Goal: Communication & Community: Participate in discussion

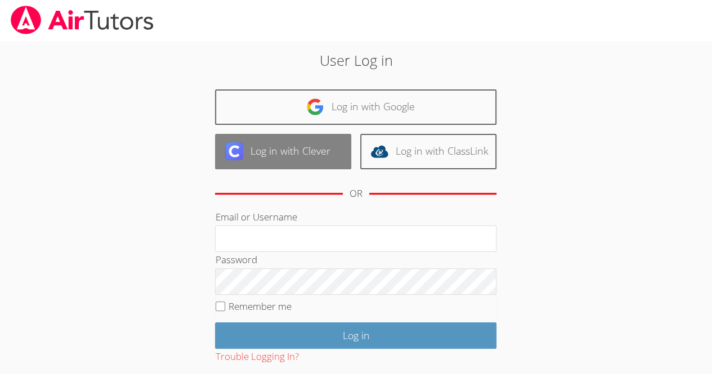
click at [293, 158] on link "Log in with Clever" at bounding box center [283, 151] width 136 height 35
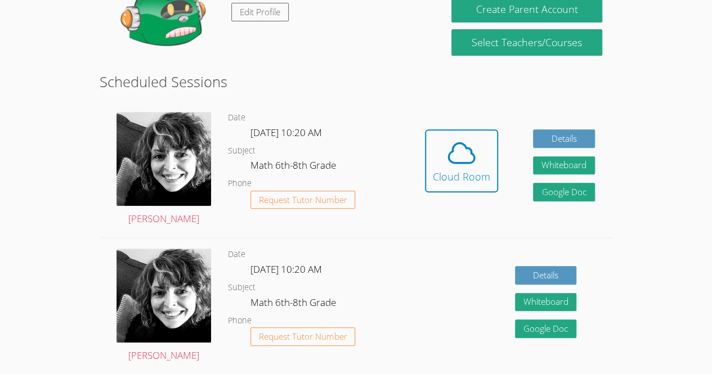
scroll to position [223, 0]
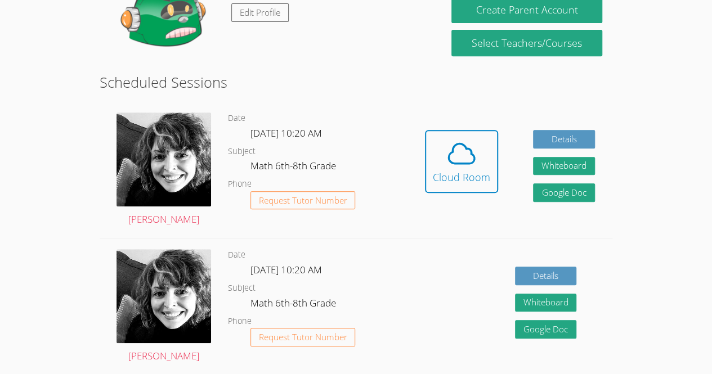
click at [425, 207] on div "Hidden Cloud Room" at bounding box center [461, 170] width 73 height 80
click at [462, 174] on div "Cloud Room" at bounding box center [461, 177] width 57 height 16
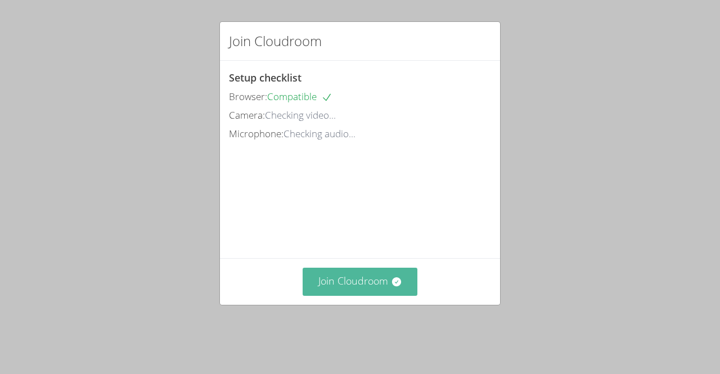
click at [349, 293] on button "Join Cloudroom" at bounding box center [360, 282] width 115 height 28
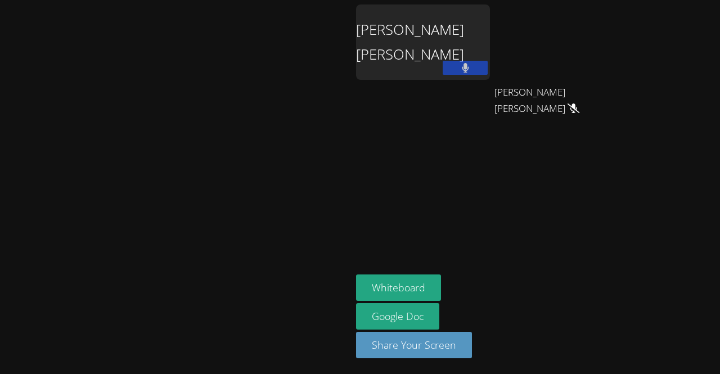
click at [443, 67] on button at bounding box center [465, 68] width 45 height 14
click at [460, 65] on icon at bounding box center [466, 68] width 12 height 10
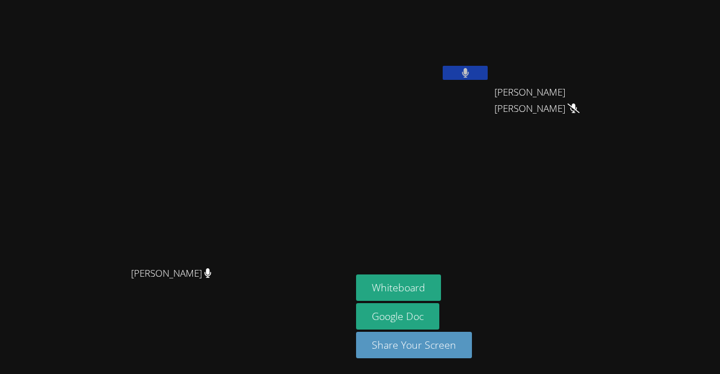
click at [7, 291] on div "[PERSON_NAME]" at bounding box center [176, 283] width 343 height 45
click at [441, 285] on button "Whiteboard" at bounding box center [398, 288] width 85 height 26
click at [469, 74] on icon at bounding box center [465, 73] width 7 height 10
click at [471, 74] on icon at bounding box center [466, 73] width 12 height 10
click at [488, 73] on button at bounding box center [465, 73] width 45 height 14
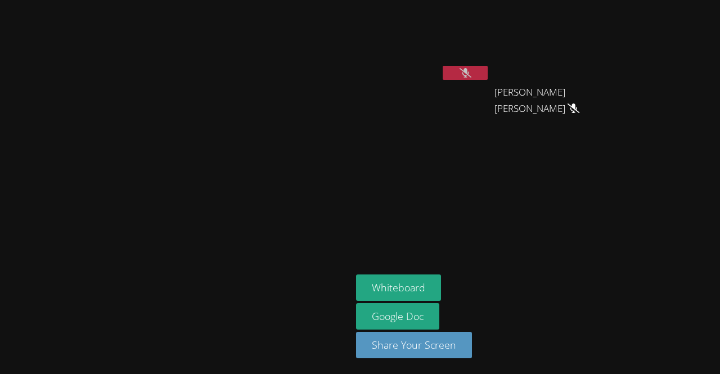
click at [488, 73] on button at bounding box center [465, 73] width 45 height 14
click at [488, 71] on button at bounding box center [465, 73] width 45 height 14
click at [490, 71] on div "Ana Morales Hernandez" at bounding box center [423, 45] width 134 height 80
click at [488, 73] on button at bounding box center [465, 73] width 45 height 14
click at [490, 91] on div "Ana Morales Hernandez" at bounding box center [423, 65] width 134 height 120
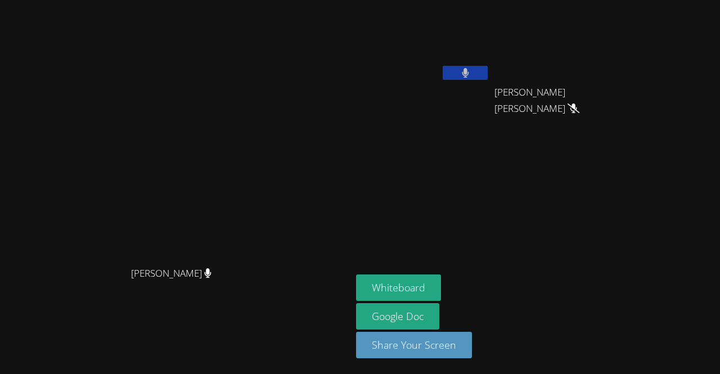
click at [488, 75] on button at bounding box center [465, 73] width 45 height 14
click at [488, 73] on button at bounding box center [465, 73] width 45 height 14
click at [488, 74] on button at bounding box center [465, 73] width 45 height 14
click at [471, 74] on icon at bounding box center [466, 73] width 12 height 10
click at [488, 71] on button at bounding box center [465, 73] width 45 height 14
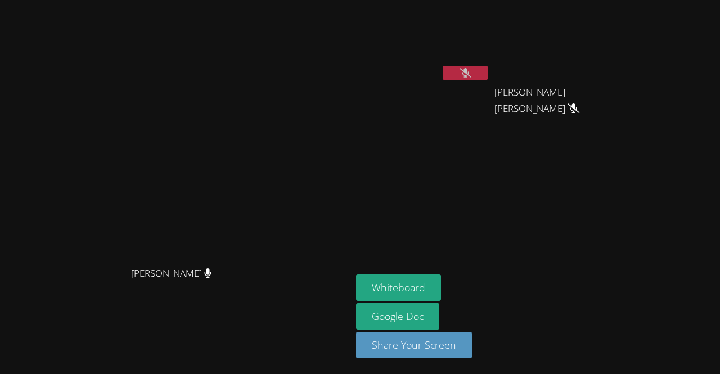
click at [471, 71] on icon at bounding box center [466, 73] width 12 height 10
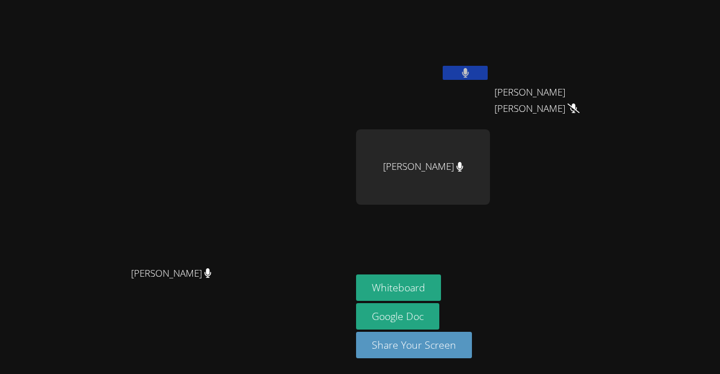
click at [469, 71] on icon at bounding box center [465, 73] width 7 height 10
click at [471, 72] on icon at bounding box center [466, 73] width 12 height 10
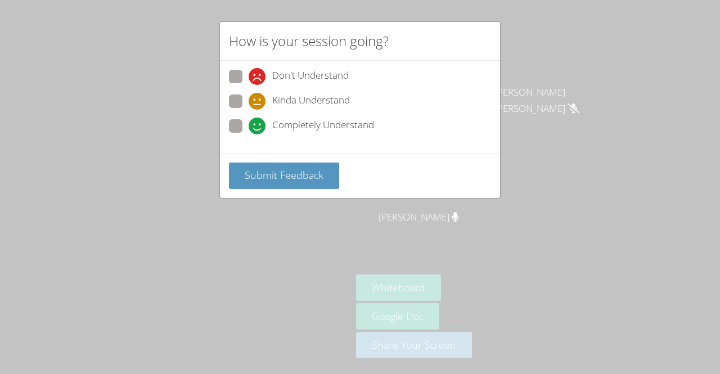
click at [329, 118] on span "Completely Understand" at bounding box center [323, 126] width 102 height 17
click at [258, 119] on input "Completely Understand" at bounding box center [254, 124] width 10 height 10
radio input "true"
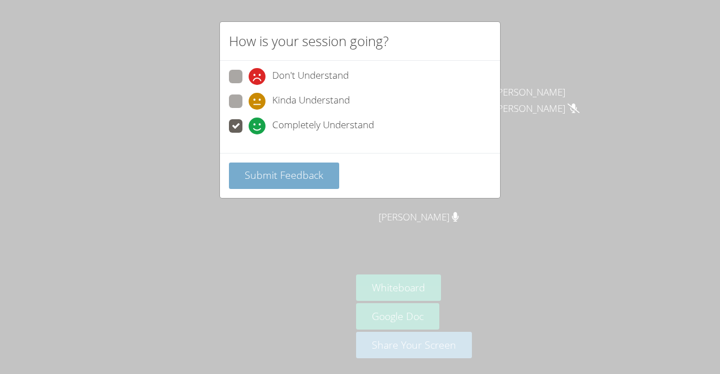
click at [313, 170] on span "Submit Feedback" at bounding box center [284, 175] width 79 height 14
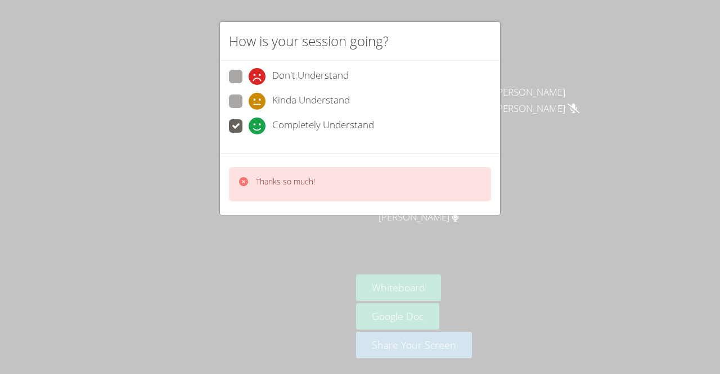
click at [296, 121] on span "Completely Understand" at bounding box center [323, 126] width 102 height 17
click at [258, 121] on input "Completely Understand" at bounding box center [254, 124] width 10 height 10
click at [291, 182] on p "Thanks so much!" at bounding box center [285, 181] width 59 height 11
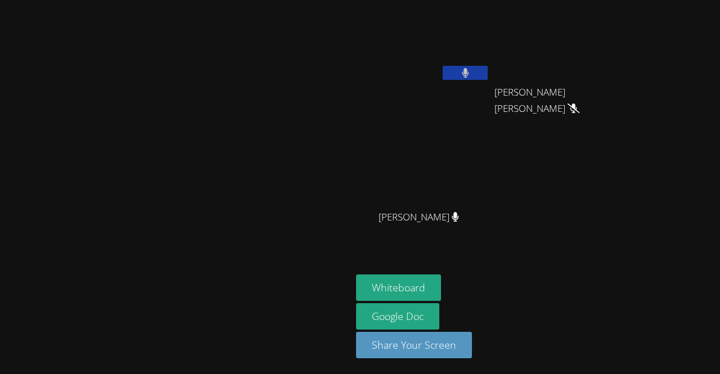
click at [488, 66] on button at bounding box center [465, 73] width 45 height 14
click at [469, 69] on icon at bounding box center [465, 73] width 7 height 10
